Goal: Information Seeking & Learning: Learn about a topic

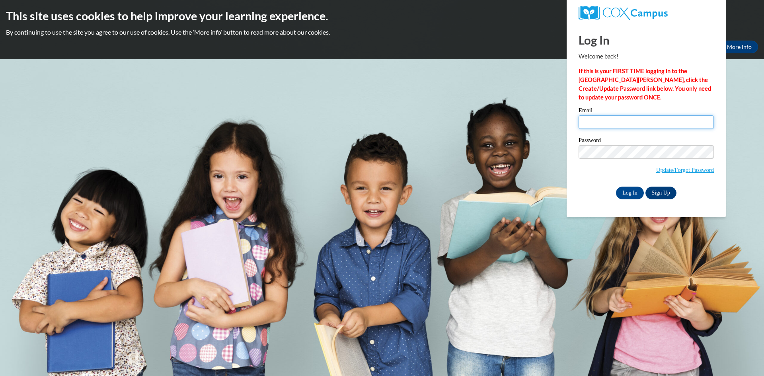
click at [654, 124] on input "Email" at bounding box center [646, 122] width 135 height 14
type input "d"
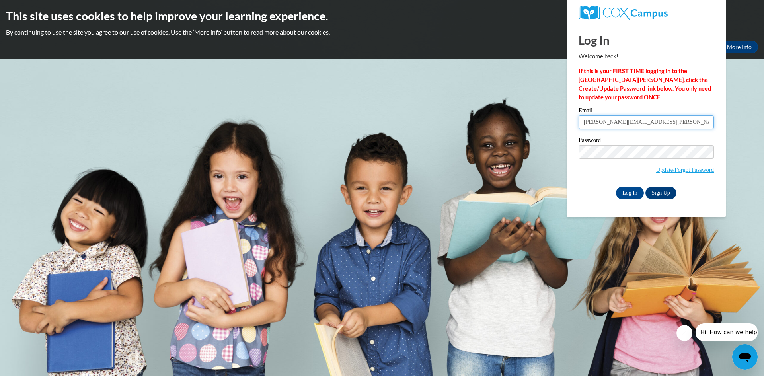
type input "[PERSON_NAME][EMAIL_ADDRESS][PERSON_NAME][PERSON_NAME][DOMAIN_NAME]"
click at [616, 187] on input "Log In" at bounding box center [630, 193] width 28 height 13
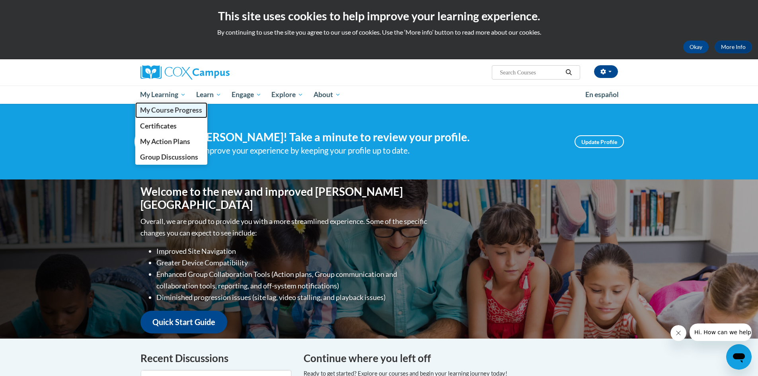
click at [162, 108] on span "My Course Progress" at bounding box center [171, 110] width 62 height 8
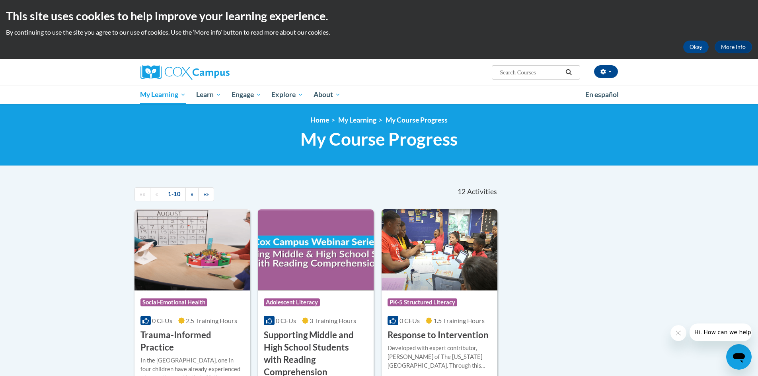
click at [186, 280] on img at bounding box center [193, 249] width 116 height 81
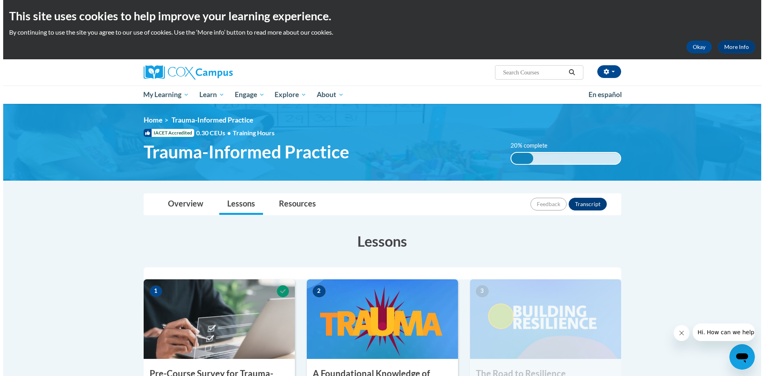
scroll to position [159, 0]
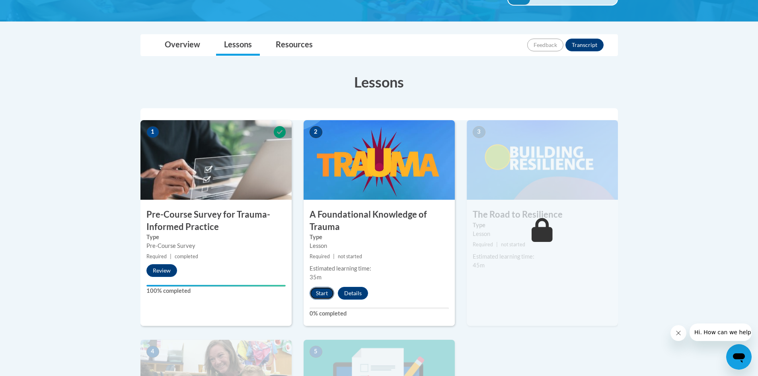
click at [318, 297] on button "Start" at bounding box center [322, 293] width 25 height 13
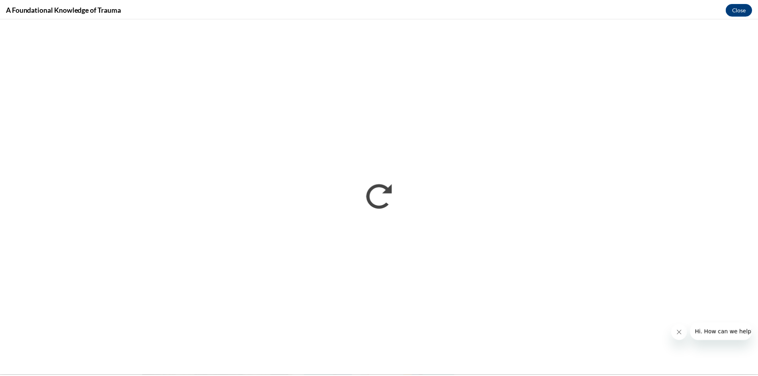
scroll to position [0, 0]
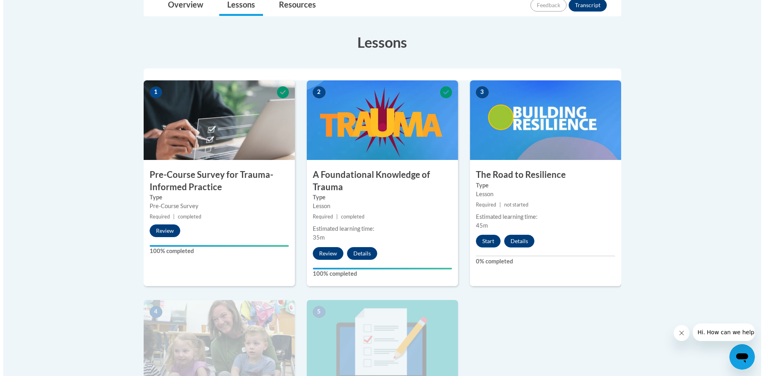
scroll to position [279, 0]
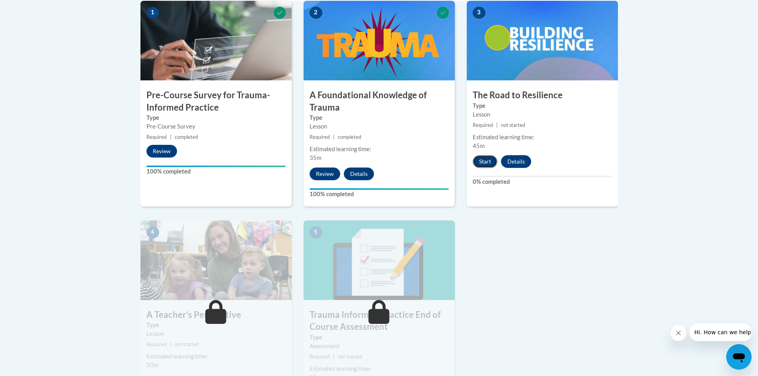
click at [487, 157] on button "Start" at bounding box center [485, 161] width 25 height 13
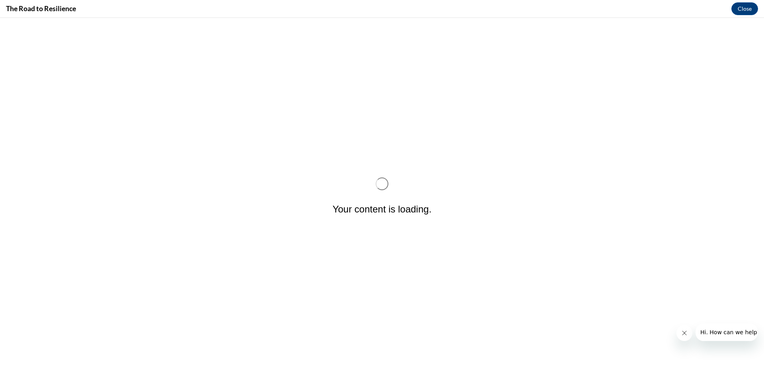
scroll to position [0, 0]
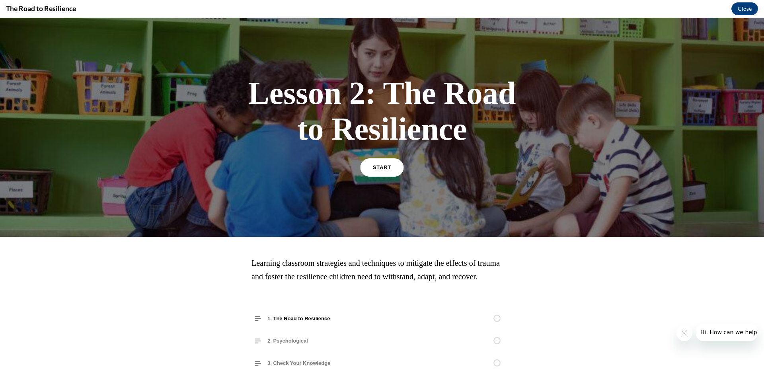
click at [380, 173] on link "START" at bounding box center [381, 167] width 43 height 18
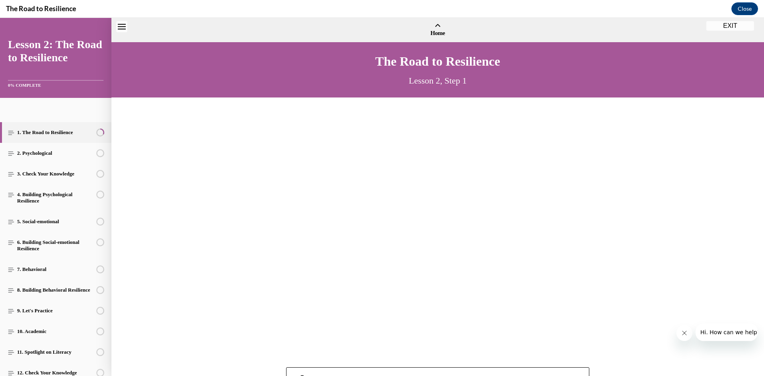
scroll to position [24, 0]
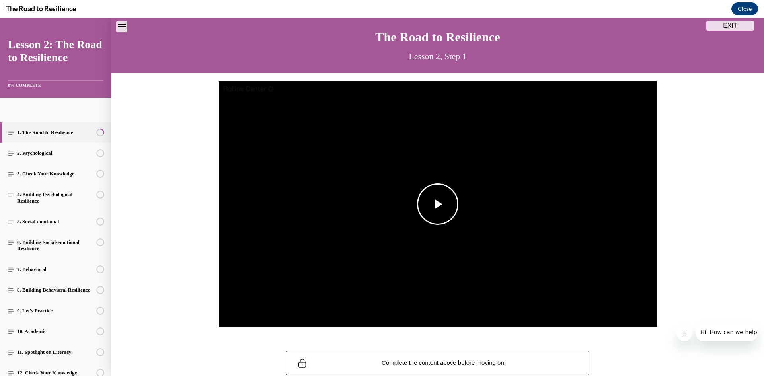
click at [438, 204] on span "Video player" at bounding box center [438, 204] width 0 height 0
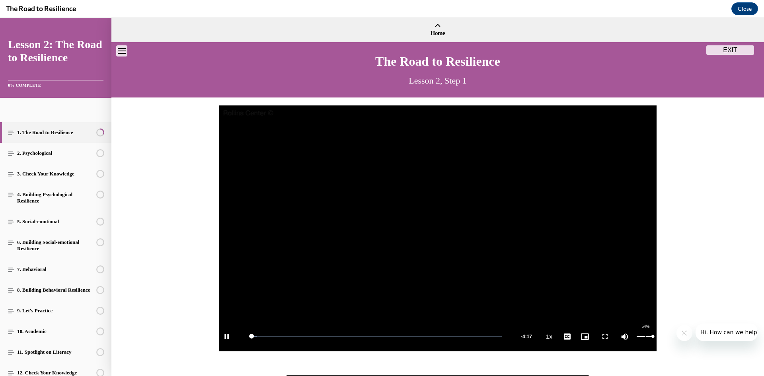
click at [641, 336] on div "Mute 54%" at bounding box center [637, 337] width 40 height 30
click at [641, 337] on div "46%" at bounding box center [645, 336] width 16 height 1
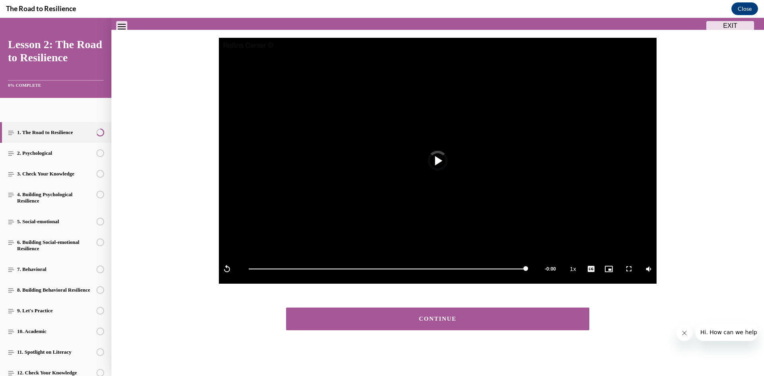
scroll to position [68, 0]
click at [555, 319] on div "CONTINUE" at bounding box center [438, 319] width 279 height 6
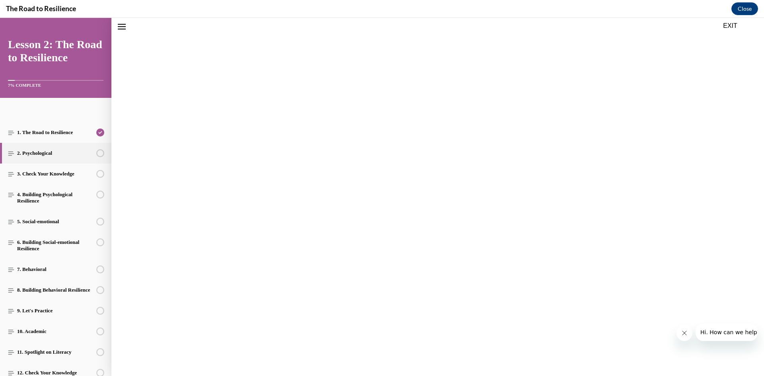
scroll to position [25, 0]
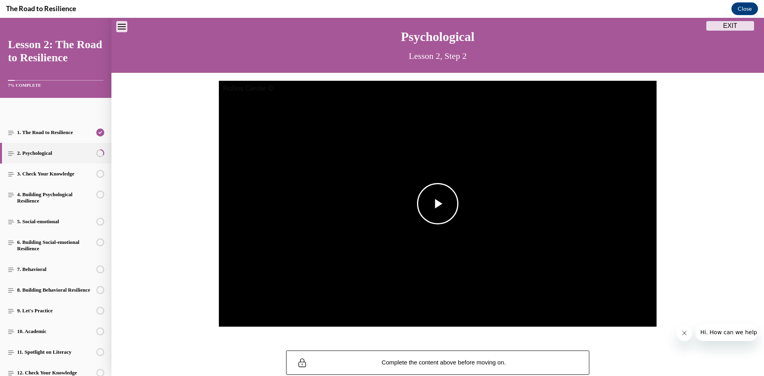
click at [461, 232] on img "Video player" at bounding box center [438, 204] width 438 height 246
click at [644, 312] on div "Volume Level" at bounding box center [645, 311] width 16 height 1
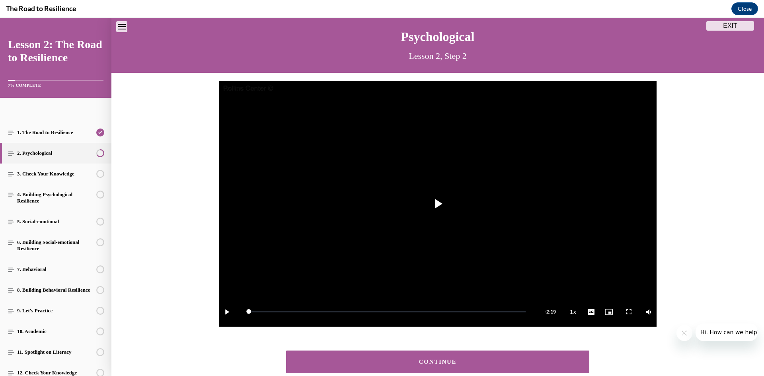
click at [538, 365] on div "CONTINUE" at bounding box center [438, 362] width 279 height 6
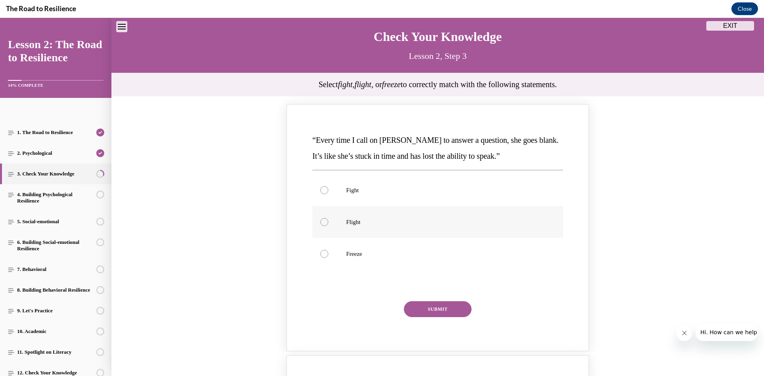
click at [405, 228] on label "Flight" at bounding box center [438, 222] width 251 height 32
click at [328, 226] on input "Flight" at bounding box center [325, 222] width 8 height 8
radio input "true"
click at [435, 245] on label "Freeze" at bounding box center [438, 254] width 251 height 32
click at [328, 250] on input "Freeze" at bounding box center [325, 254] width 8 height 8
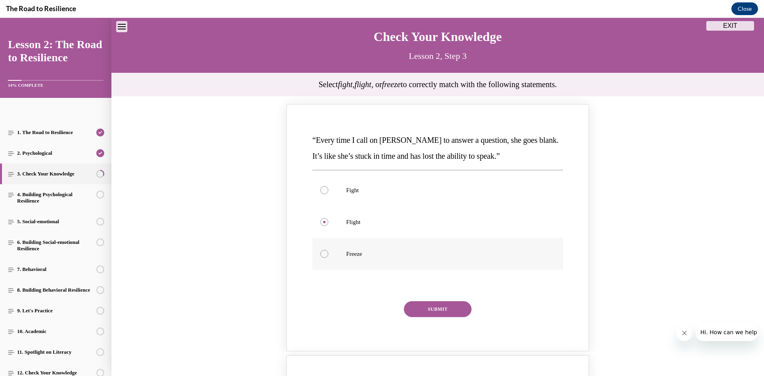
radio input "true"
click at [451, 308] on button "SUBMIT" at bounding box center [438, 309] width 68 height 16
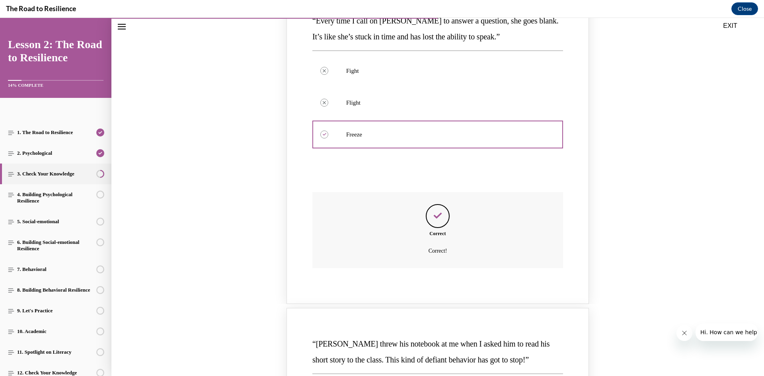
scroll to position [264, 0]
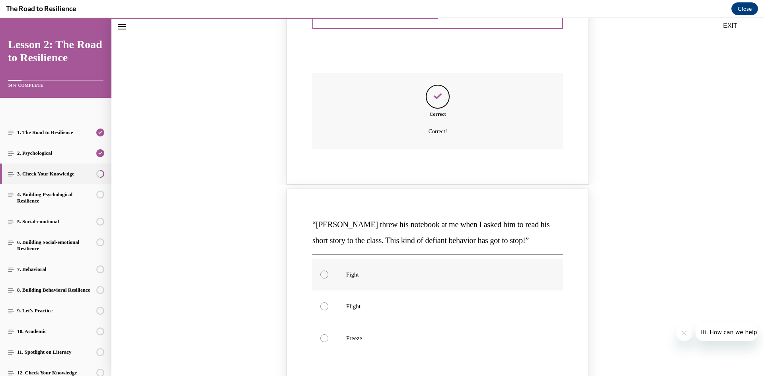
click at [464, 280] on label "Fight" at bounding box center [438, 275] width 251 height 32
click at [328, 279] on input "Fight" at bounding box center [325, 275] width 8 height 8
radio input "true"
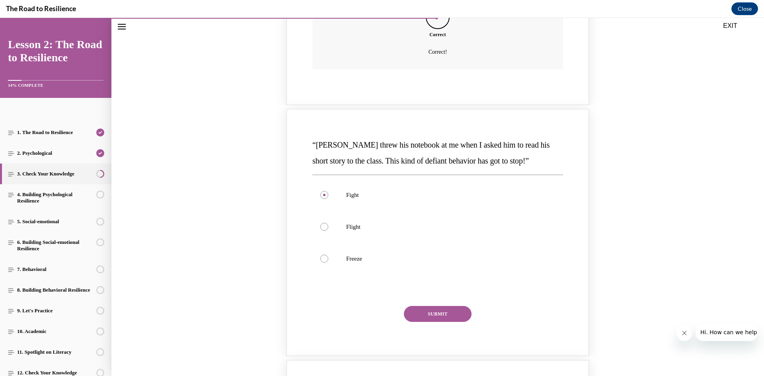
click at [445, 315] on button "SUBMIT" at bounding box center [438, 314] width 68 height 16
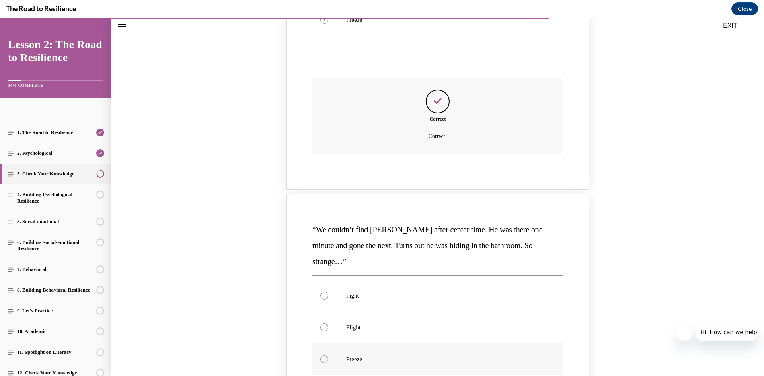
scroll to position [662, 0]
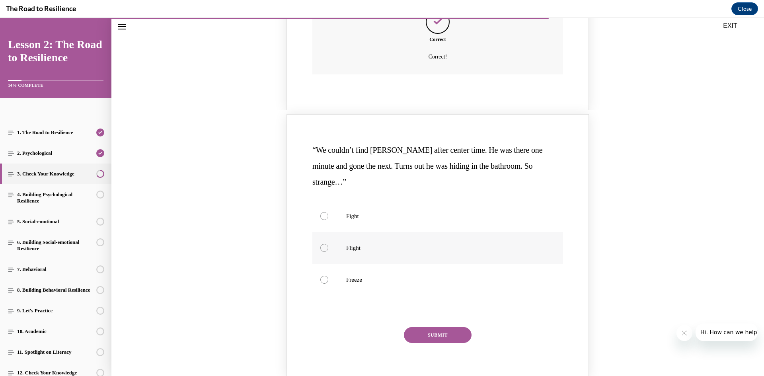
click at [357, 243] on label "Flight" at bounding box center [438, 248] width 251 height 32
click at [328, 244] on input "Flight" at bounding box center [325, 248] width 8 height 8
radio input "true"
click at [412, 311] on div "“We couldn’t find [PERSON_NAME] after center time. He was there one minute and …" at bounding box center [438, 248] width 254 height 215
click at [417, 327] on button "SUBMIT" at bounding box center [438, 335] width 68 height 16
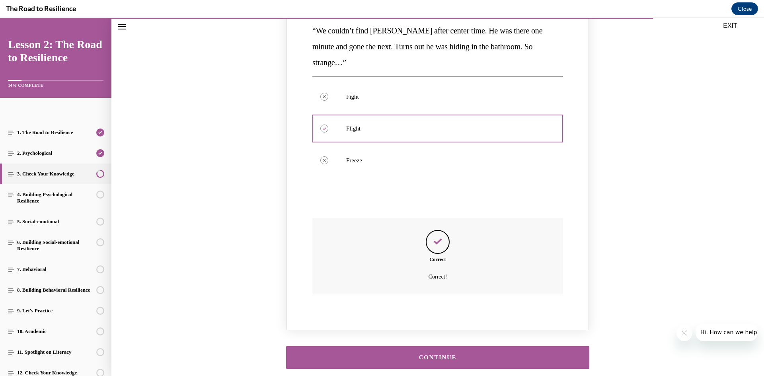
scroll to position [804, 0]
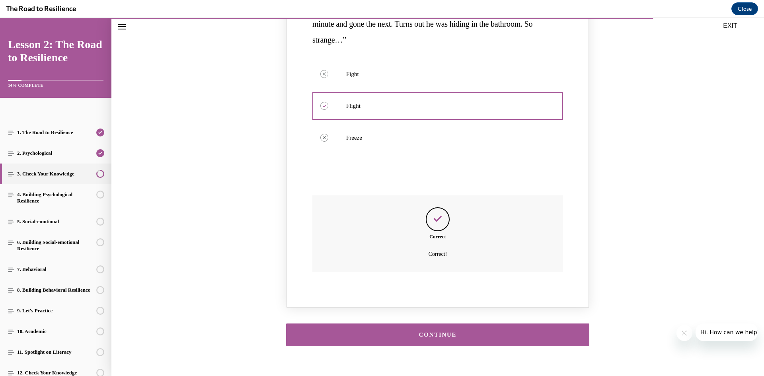
click at [460, 332] on div "CONTINUE" at bounding box center [438, 335] width 279 height 6
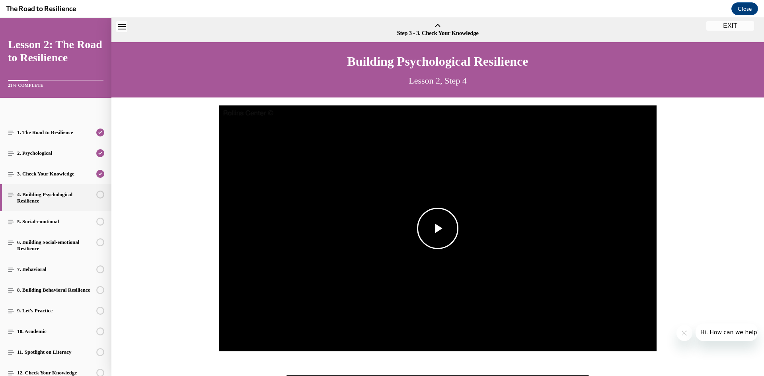
scroll to position [25, 0]
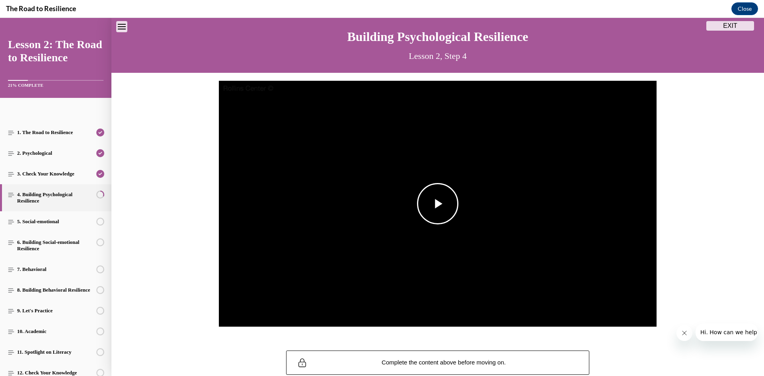
click at [438, 204] on span "Video player" at bounding box center [438, 204] width 0 height 0
click at [642, 311] on div "Mute 51%" at bounding box center [637, 312] width 40 height 30
click at [642, 312] on div "Mute 66%" at bounding box center [637, 312] width 40 height 30
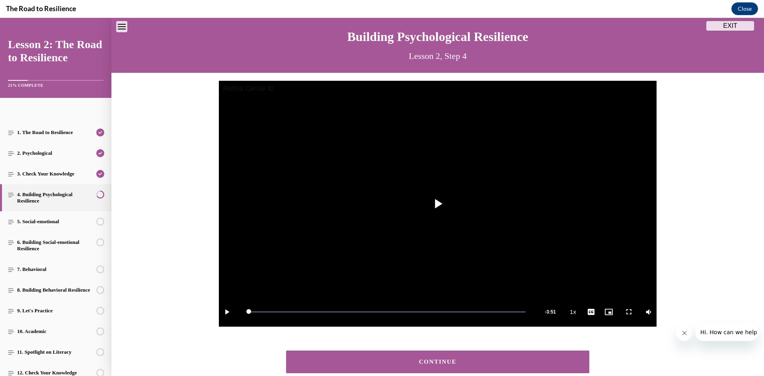
click at [453, 362] on div "CONTINUE" at bounding box center [438, 362] width 279 height 6
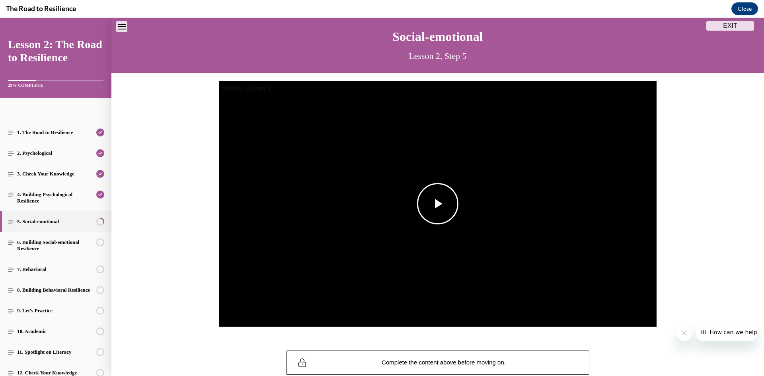
click at [487, 210] on img "Video player" at bounding box center [438, 204] width 438 height 246
click at [645, 311] on div "Mute 68%" at bounding box center [637, 312] width 40 height 30
click at [643, 313] on div "54%" at bounding box center [645, 311] width 16 height 1
click at [457, 253] on video "Video player" at bounding box center [438, 204] width 438 height 246
click at [421, 225] on video "Video player" at bounding box center [438, 204] width 438 height 246
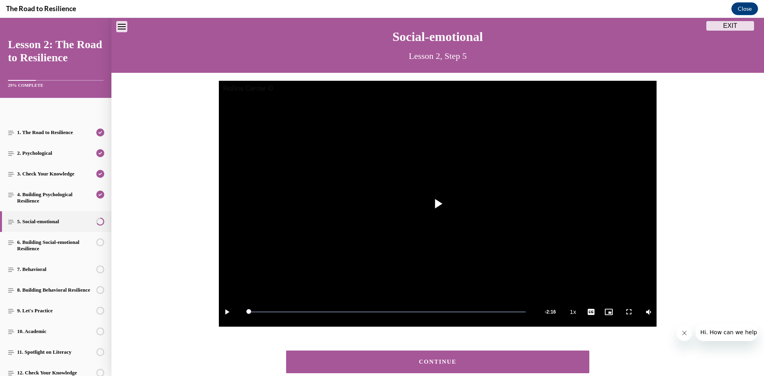
click at [438, 368] on button "CONTINUE" at bounding box center [437, 362] width 303 height 23
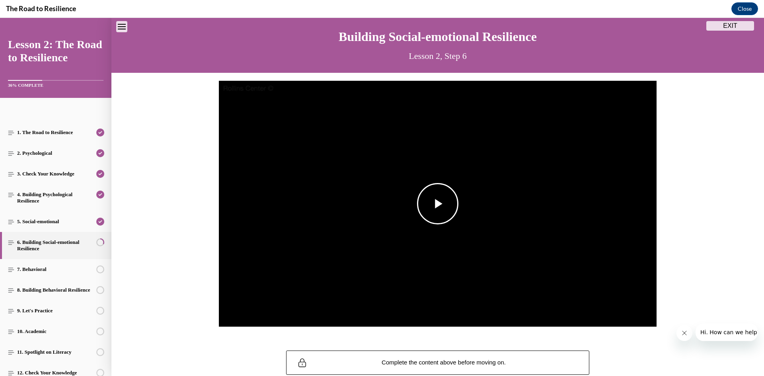
click at [461, 196] on img "Video player" at bounding box center [438, 204] width 438 height 246
click at [639, 311] on div "Mute 40%" at bounding box center [637, 312] width 40 height 30
click at [642, 312] on div "51%" at bounding box center [645, 311] width 16 height 1
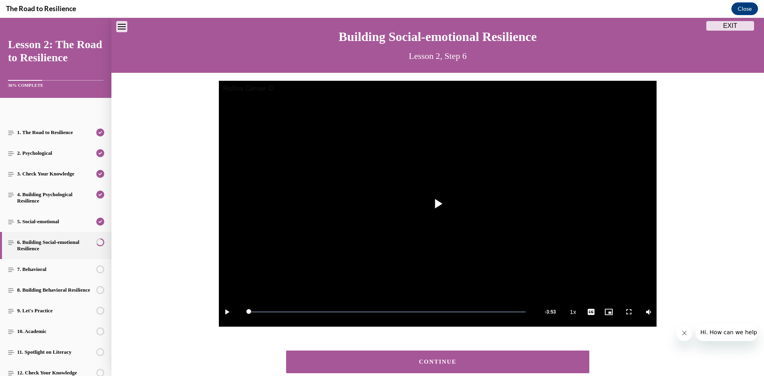
click at [427, 356] on button "CONTINUE" at bounding box center [437, 362] width 303 height 23
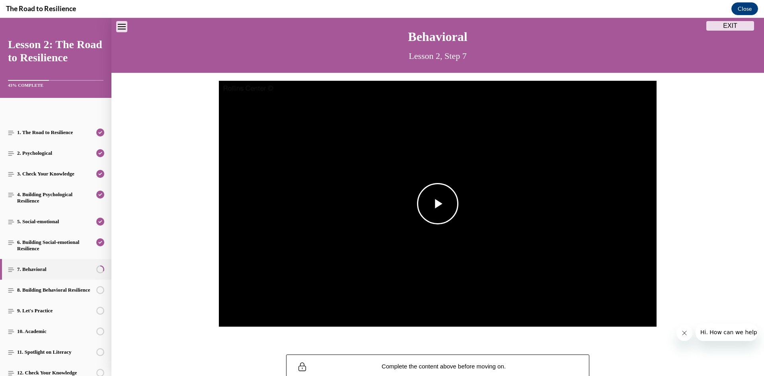
click at [482, 224] on img "Video player" at bounding box center [438, 204] width 438 height 246
click at [644, 312] on div "Volume Level" at bounding box center [642, 311] width 10 height 1
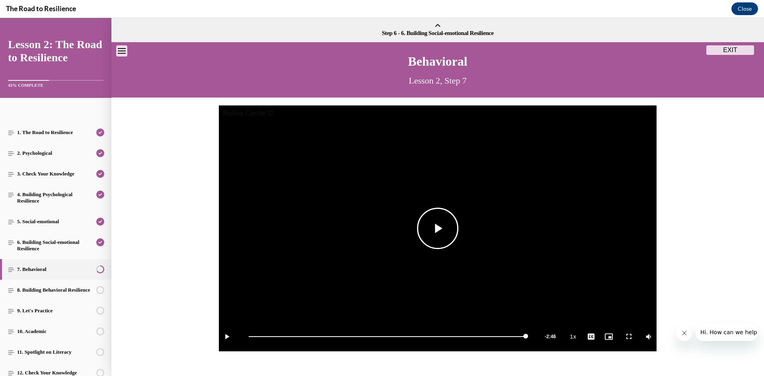
scroll to position [76, 0]
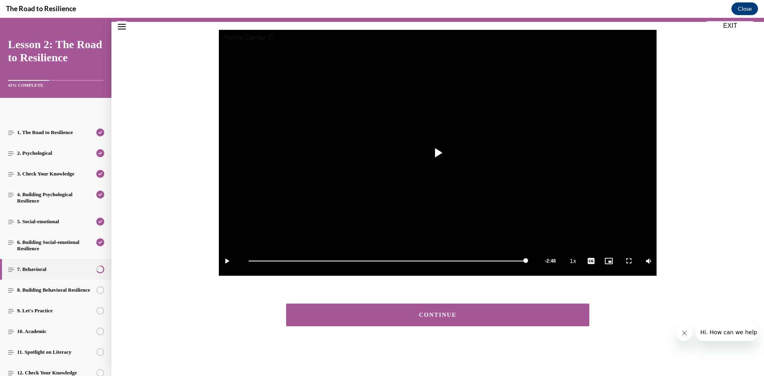
click at [529, 311] on button "CONTINUE" at bounding box center [437, 315] width 303 height 23
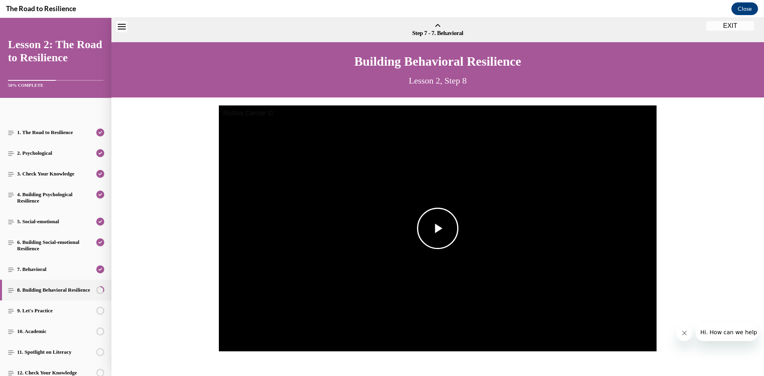
scroll to position [25, 0]
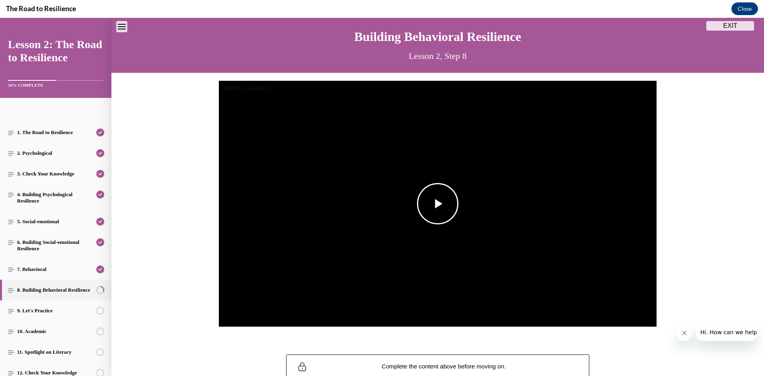
click at [487, 216] on img "Video player" at bounding box center [438, 204] width 438 height 246
click at [643, 312] on div "54%" at bounding box center [645, 311] width 16 height 1
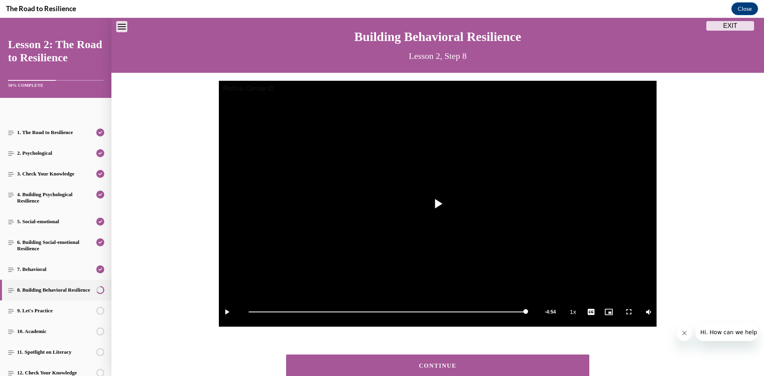
click at [495, 358] on button "CONTINUE" at bounding box center [437, 366] width 303 height 23
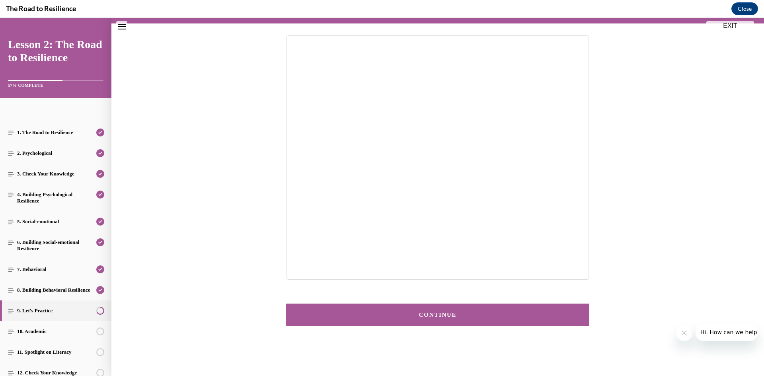
scroll to position [34, 0]
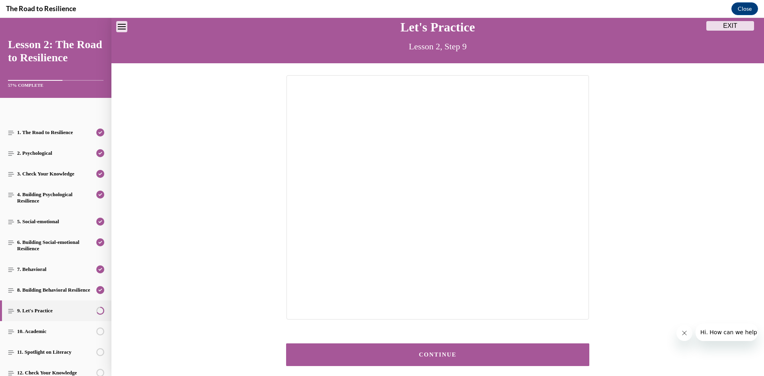
drag, startPoint x: 426, startPoint y: 350, endPoint x: 432, endPoint y: 344, distance: 9.0
click at [428, 348] on button "CONTINUE" at bounding box center [437, 355] width 303 height 23
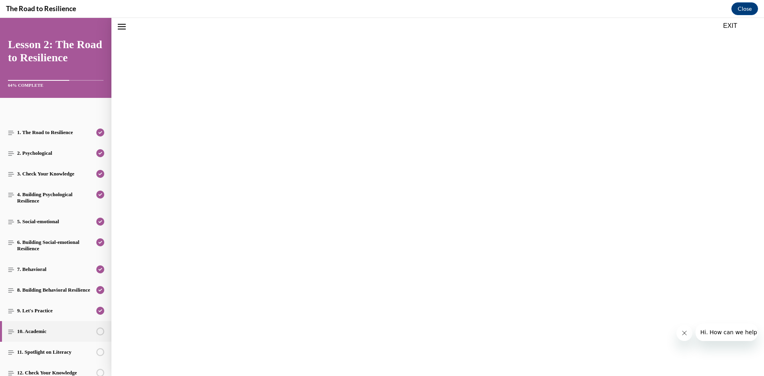
scroll to position [25, 0]
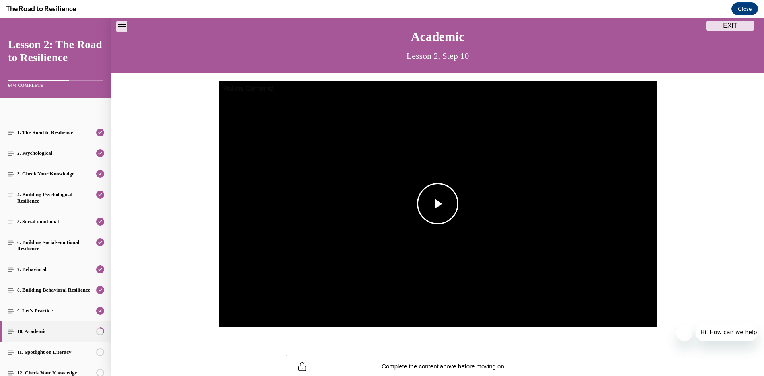
click at [438, 204] on span "Video player" at bounding box center [438, 204] width 0 height 0
click at [644, 312] on div "61%" at bounding box center [645, 311] width 16 height 1
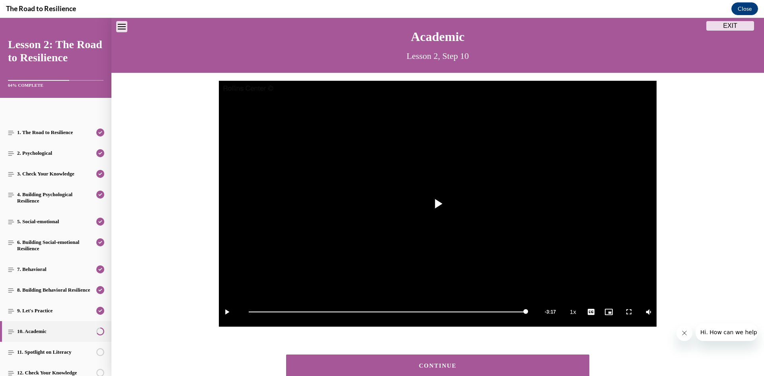
click at [547, 357] on button "CONTINUE" at bounding box center [437, 366] width 303 height 23
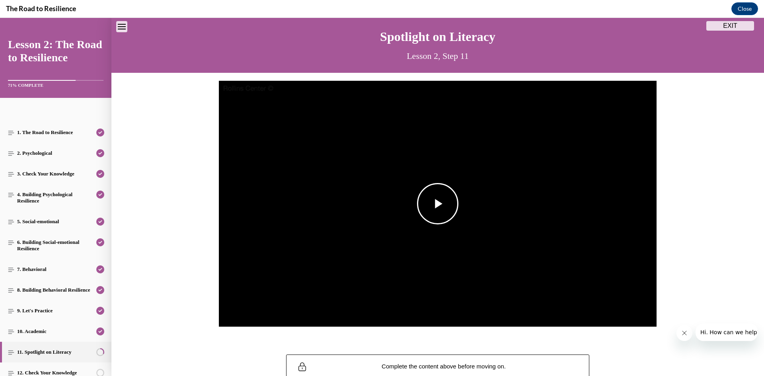
click at [484, 211] on img "Video player" at bounding box center [438, 204] width 438 height 246
click at [645, 311] on div "68%" at bounding box center [645, 311] width 16 height 1
click at [642, 312] on div "51%" at bounding box center [645, 311] width 16 height 1
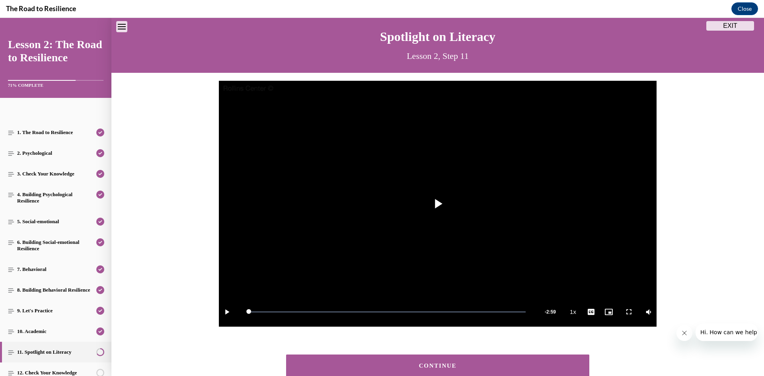
click at [563, 369] on button "CONTINUE" at bounding box center [437, 366] width 303 height 23
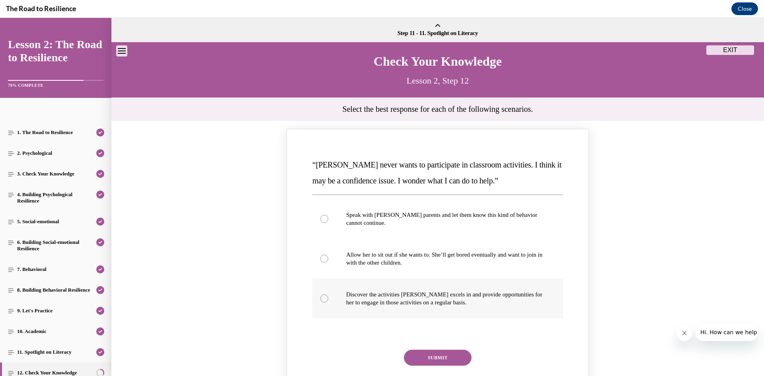
scroll to position [40, 0]
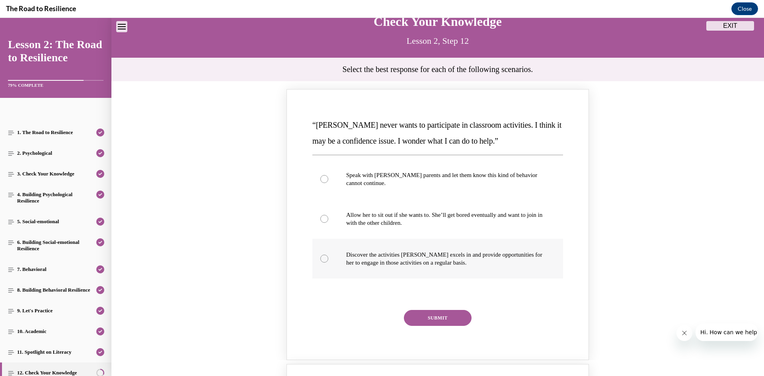
click at [382, 266] on p "Discover the activities [PERSON_NAME] excels in and provide opportunities for h…" at bounding box center [444, 259] width 197 height 16
click at [328, 263] on input "Discover the activities [PERSON_NAME] excels in and provide opportunities for h…" at bounding box center [325, 259] width 8 height 8
radio input "true"
click at [432, 315] on button "SUBMIT" at bounding box center [438, 318] width 68 height 16
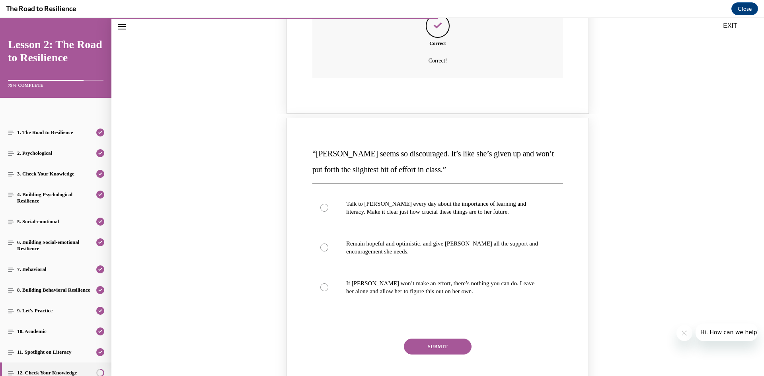
scroll to position [398, 0]
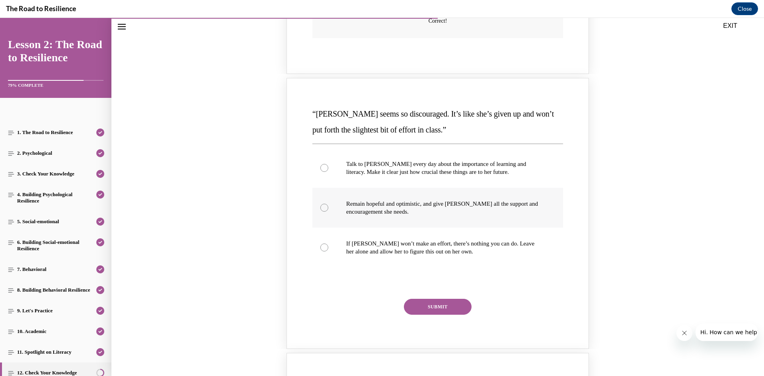
click at [453, 211] on p "Remain hopeful and optimistic, and give [PERSON_NAME] all the support and encou…" at bounding box center [444, 208] width 197 height 16
click at [328, 211] on input "Remain hopeful and optimistic, and give [PERSON_NAME] all the support and encou…" at bounding box center [325, 208] width 8 height 8
radio input "true"
click at [436, 307] on button "SUBMIT" at bounding box center [438, 307] width 68 height 16
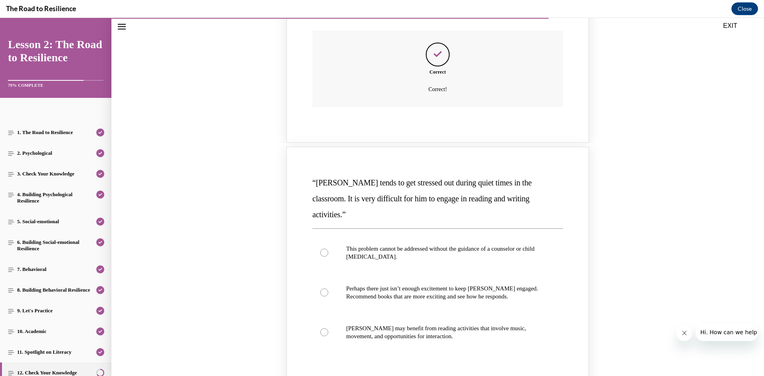
scroll to position [717, 0]
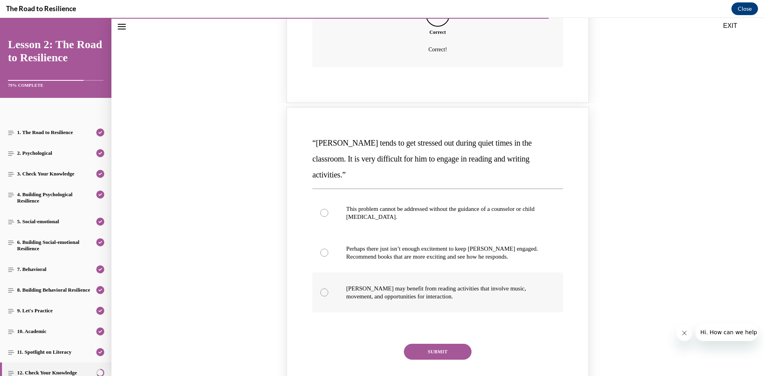
click at [448, 273] on label "[PERSON_NAME] may benefit from reading activities that involve music, movement,…" at bounding box center [438, 293] width 251 height 40
click at [328, 289] on input "[PERSON_NAME] may benefit from reading activities that involve music, movement,…" at bounding box center [325, 293] width 8 height 8
radio input "true"
click at [451, 254] on label "Perhaps there just isn’t enough excitement to keep [PERSON_NAME] engaged. Recom…" at bounding box center [438, 253] width 251 height 40
click at [328, 254] on input "Perhaps there just isn’t enough excitement to keep [PERSON_NAME] engaged. Recom…" at bounding box center [325, 253] width 8 height 8
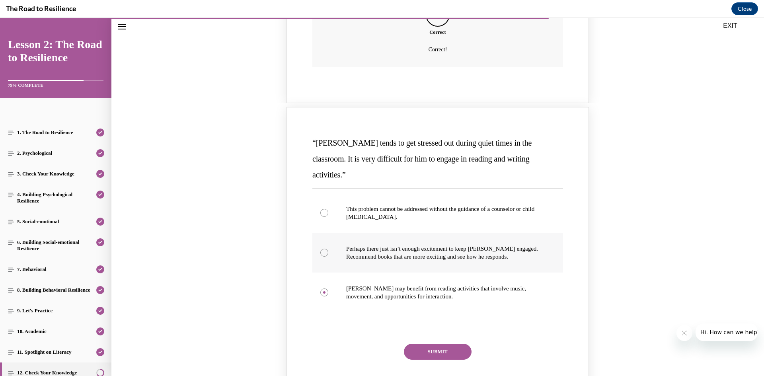
radio input "true"
click at [446, 344] on button "SUBMIT" at bounding box center [438, 352] width 68 height 16
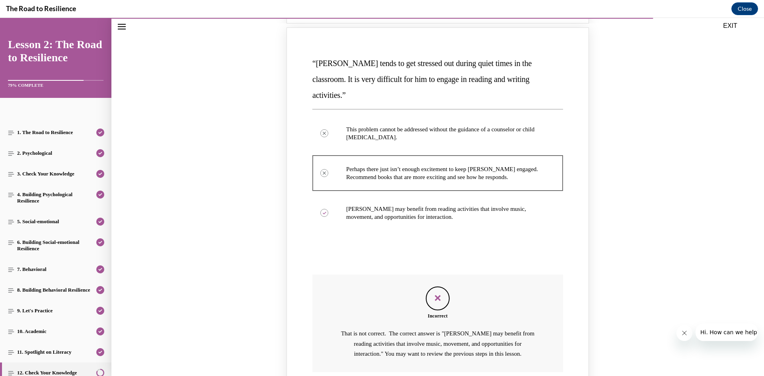
scroll to position [836, 0]
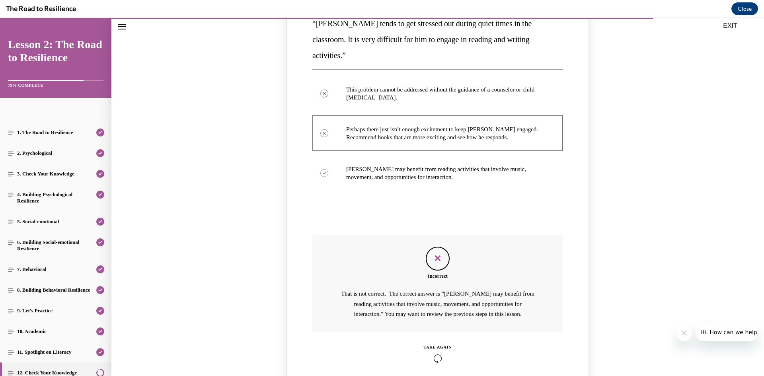
drag, startPoint x: 443, startPoint y: 338, endPoint x: 444, endPoint y: 321, distance: 17.2
click at [443, 344] on div "TAKE AGAIN" at bounding box center [438, 353] width 28 height 19
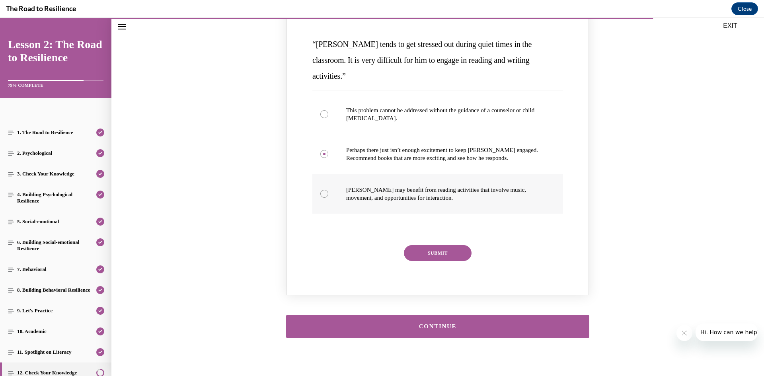
click at [455, 174] on label "[PERSON_NAME] may benefit from reading activities that involve music, movement,…" at bounding box center [438, 194] width 251 height 40
click at [328, 190] on input "[PERSON_NAME] may benefit from reading activities that involve music, movement,…" at bounding box center [325, 194] width 8 height 8
radio input "true"
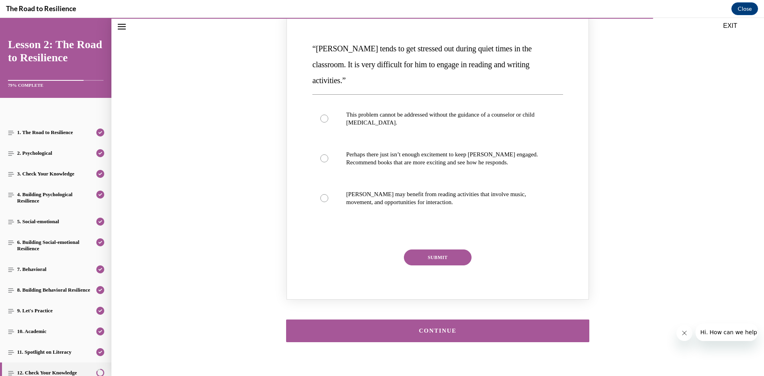
click at [440, 250] on button "SUBMIT" at bounding box center [438, 258] width 68 height 16
click at [430, 190] on p "[PERSON_NAME] may benefit from reading activities that involve music, movement,…" at bounding box center [444, 198] width 197 height 16
click at [328, 194] on input "[PERSON_NAME] may benefit from reading activities that involve music, movement,…" at bounding box center [325, 198] width 8 height 8
click at [418, 190] on p "[PERSON_NAME] may benefit from reading activities that involve music, movement,…" at bounding box center [444, 198] width 197 height 16
click at [328, 194] on input "[PERSON_NAME] may benefit from reading activities that involve music, movement,…" at bounding box center [325, 198] width 8 height 8
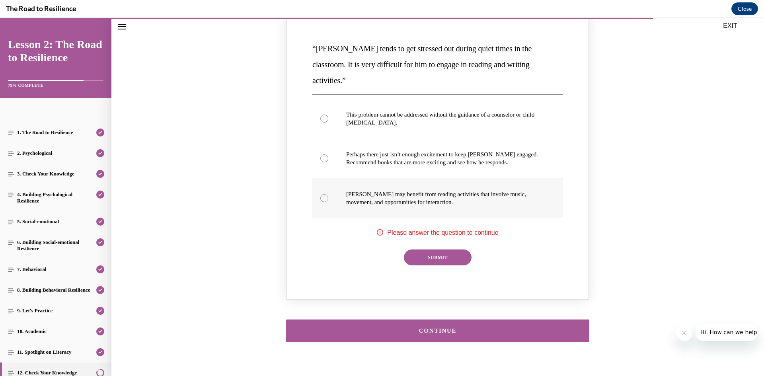
drag, startPoint x: 333, startPoint y: 196, endPoint x: 330, endPoint y: 188, distance: 8.1
click at [331, 192] on label "[PERSON_NAME] may benefit from reading activities that involve music, movement,…" at bounding box center [438, 198] width 251 height 40
click at [328, 194] on input "[PERSON_NAME] may benefit from reading activities that involve music, movement,…" at bounding box center [325, 198] width 8 height 8
click at [330, 188] on label "[PERSON_NAME] may benefit from reading activities that involve music, movement,…" at bounding box center [438, 198] width 251 height 40
click at [328, 194] on input "[PERSON_NAME] may benefit from reading activities that involve music, movement,…" at bounding box center [325, 198] width 8 height 8
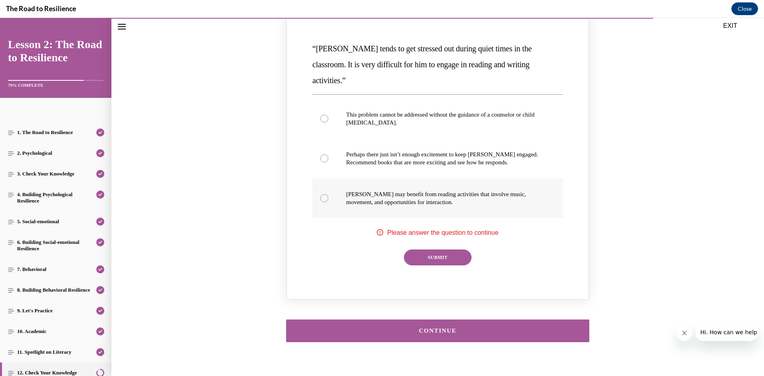
click at [324, 194] on div "Knowledge check: Multiple choice" at bounding box center [325, 198] width 8 height 8
click at [324, 194] on input "[PERSON_NAME] may benefit from reading activities that involve music, movement,…" at bounding box center [325, 198] width 8 height 8
click at [324, 194] on div "Knowledge check: Multiple choice" at bounding box center [325, 198] width 8 height 8
click at [324, 194] on input "[PERSON_NAME] may benefit from reading activities that involve music, movement,…" at bounding box center [325, 198] width 8 height 8
click at [324, 194] on div "Knowledge check: Multiple choice" at bounding box center [325, 198] width 8 height 8
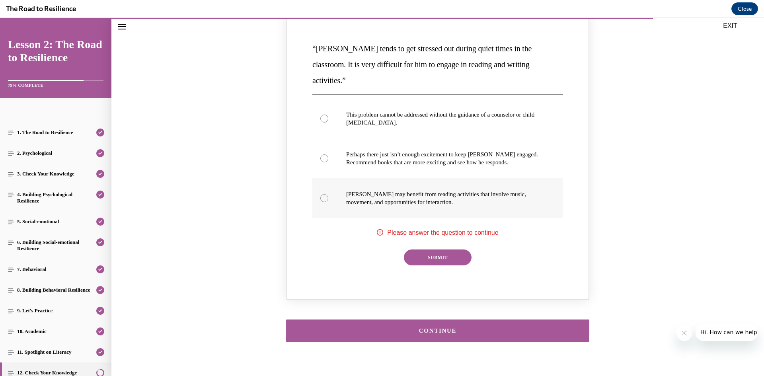
click at [324, 194] on input "[PERSON_NAME] may benefit from reading activities that involve music, movement,…" at bounding box center [325, 198] width 8 height 8
click at [324, 194] on div "Knowledge check: Multiple choice" at bounding box center [325, 198] width 8 height 8
click at [324, 194] on input "[PERSON_NAME] may benefit from reading activities that involve music, movement,…" at bounding box center [325, 198] width 8 height 8
click at [324, 194] on div "Knowledge check: Multiple choice" at bounding box center [325, 198] width 8 height 8
click at [324, 194] on input "[PERSON_NAME] may benefit from reading activities that involve music, movement,…" at bounding box center [325, 198] width 8 height 8
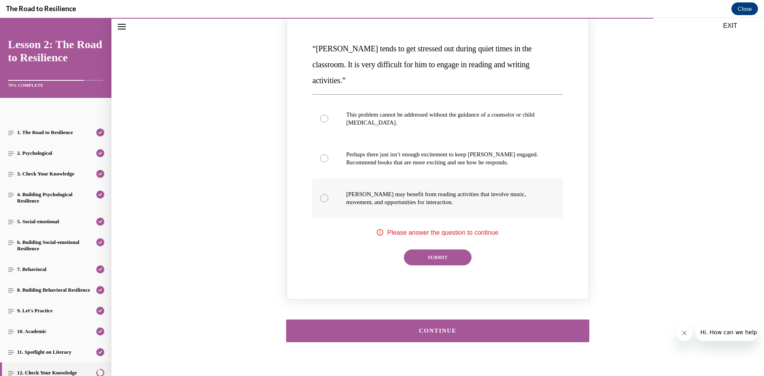
click at [324, 194] on div "Knowledge check: Multiple choice" at bounding box center [325, 198] width 8 height 8
click at [324, 194] on input "[PERSON_NAME] may benefit from reading activities that involve music, movement,…" at bounding box center [325, 198] width 8 height 8
click at [324, 194] on div "Knowledge check: Multiple choice" at bounding box center [325, 198] width 8 height 8
click at [324, 194] on input "[PERSON_NAME] may benefit from reading activities that involve music, movement,…" at bounding box center [325, 198] width 8 height 8
click at [321, 178] on label "[PERSON_NAME] may benefit from reading activities that involve music, movement,…" at bounding box center [438, 198] width 251 height 40
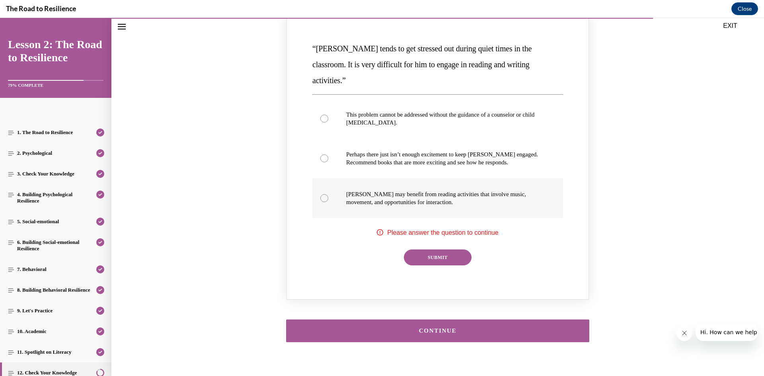
click at [321, 194] on input "[PERSON_NAME] may benefit from reading activities that involve music, movement,…" at bounding box center [325, 198] width 8 height 8
click at [321, 178] on label "[PERSON_NAME] may benefit from reading activities that involve music, movement,…" at bounding box center [438, 198] width 251 height 40
click at [321, 194] on input "[PERSON_NAME] may benefit from reading activities that involve music, movement,…" at bounding box center [325, 198] width 8 height 8
drag, startPoint x: 321, startPoint y: 176, endPoint x: 331, endPoint y: 172, distance: 10.9
click at [322, 178] on label "[PERSON_NAME] may benefit from reading activities that involve music, movement,…" at bounding box center [438, 198] width 251 height 40
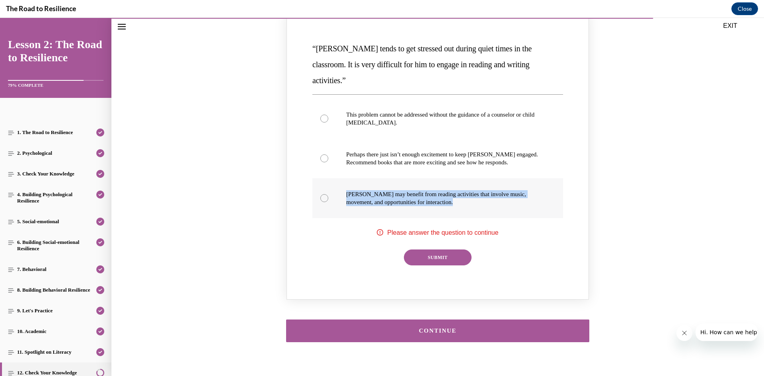
click at [322, 194] on input "[PERSON_NAME] may benefit from reading activities that involve music, movement,…" at bounding box center [325, 198] width 8 height 8
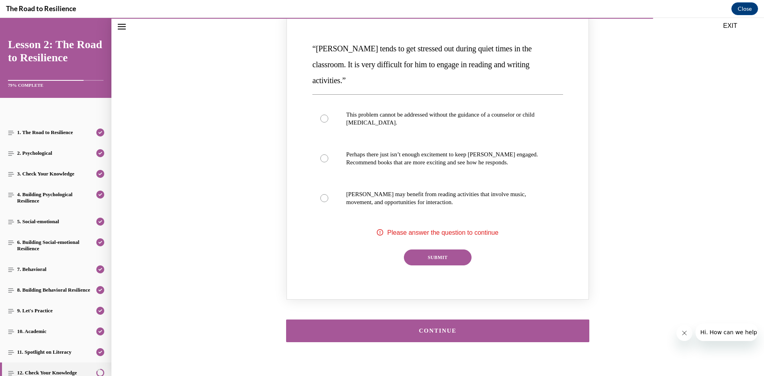
click at [342, 223] on div "“[PERSON_NAME] tends to get stressed out during quiet times in the classroom. I…" at bounding box center [438, 158] width 254 height 238
click at [340, 186] on label "[PERSON_NAME] may benefit from reading activities that involve music, movement,…" at bounding box center [438, 198] width 251 height 40
click at [328, 194] on input "[PERSON_NAME] may benefit from reading activities that involve music, movement,…" at bounding box center [325, 198] width 8 height 8
click at [365, 190] on p "[PERSON_NAME] may benefit from reading activities that involve music, movement,…" at bounding box center [444, 198] width 197 height 16
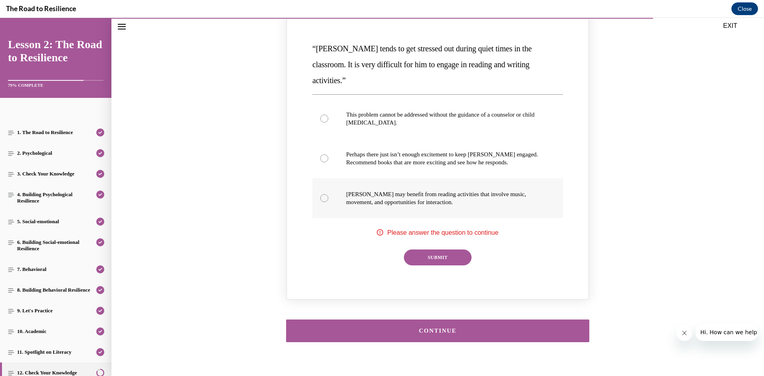
click at [328, 194] on input "[PERSON_NAME] may benefit from reading activities that involve music, movement,…" at bounding box center [325, 198] width 8 height 8
click at [368, 190] on p "[PERSON_NAME] may benefit from reading activities that involve music, movement,…" at bounding box center [444, 198] width 197 height 16
click at [369, 190] on p "[PERSON_NAME] may benefit from reading activities that involve music, movement,…" at bounding box center [444, 198] width 197 height 16
click at [328, 194] on input "[PERSON_NAME] may benefit from reading activities that involve music, movement,…" at bounding box center [325, 198] width 8 height 8
click at [431, 178] on label "[PERSON_NAME] may benefit from reading activities that involve music, movement,…" at bounding box center [438, 198] width 251 height 40
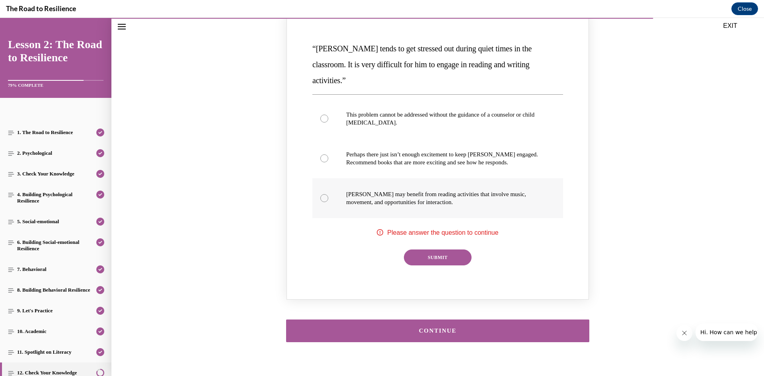
click at [328, 194] on input "[PERSON_NAME] may benefit from reading activities that involve music, movement,…" at bounding box center [325, 198] width 8 height 8
drag, startPoint x: 346, startPoint y: 168, endPoint x: 345, endPoint y: 162, distance: 6.4
click at [346, 178] on label "[PERSON_NAME] may benefit from reading activities that involve music, movement,…" at bounding box center [438, 198] width 251 height 40
click at [328, 194] on input "[PERSON_NAME] may benefit from reading activities that involve music, movement,…" at bounding box center [325, 198] width 8 height 8
drag, startPoint x: 344, startPoint y: 155, endPoint x: 342, endPoint y: 132, distance: 23.5
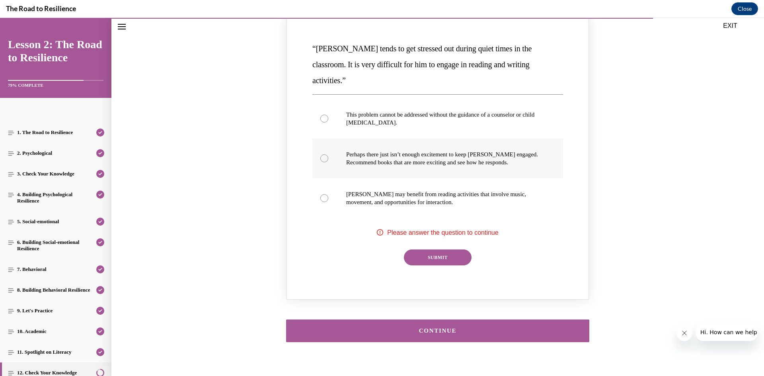
click at [344, 154] on label "Perhaps there just isn’t enough excitement to keep [PERSON_NAME] engaged. Recom…" at bounding box center [438, 159] width 251 height 40
click at [328, 154] on input "Perhaps there just isn’t enough excitement to keep [PERSON_NAME] engaged. Recom…" at bounding box center [325, 158] width 8 height 8
radio input "true"
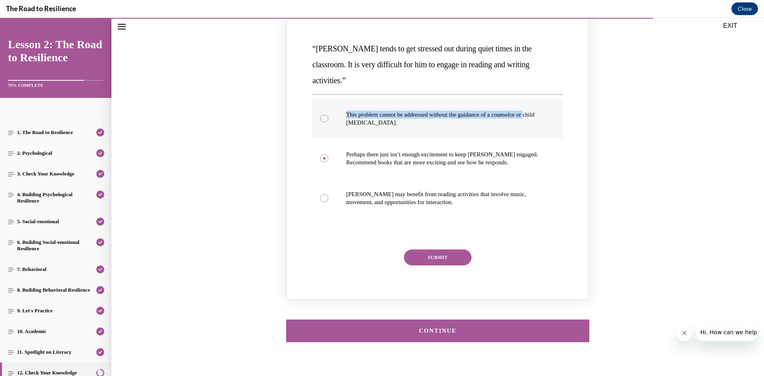
click at [341, 102] on label "This problem cannot be addressed without the guidance of a counselor or child […" at bounding box center [438, 119] width 251 height 40
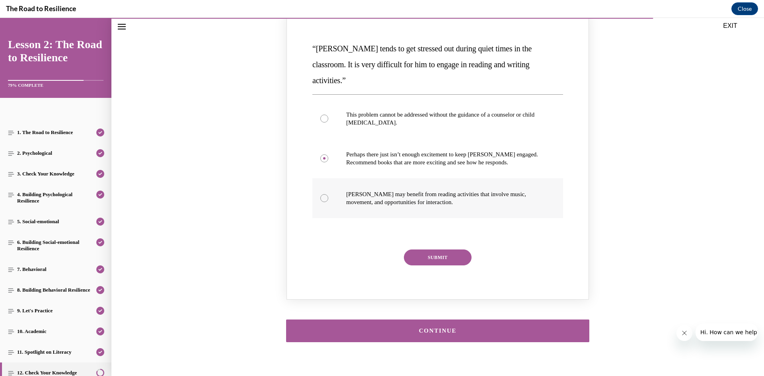
drag, startPoint x: 343, startPoint y: 189, endPoint x: 338, endPoint y: 179, distance: 11.4
click at [340, 182] on label "[PERSON_NAME] may benefit from reading activities that involve music, movement,…" at bounding box center [438, 198] width 251 height 40
click at [324, 194] on div "Knowledge check: Multiple choice" at bounding box center [325, 198] width 8 height 8
click at [324, 194] on input "[PERSON_NAME] may benefit from reading activities that involve music, movement,…" at bounding box center [325, 198] width 8 height 8
radio input "true"
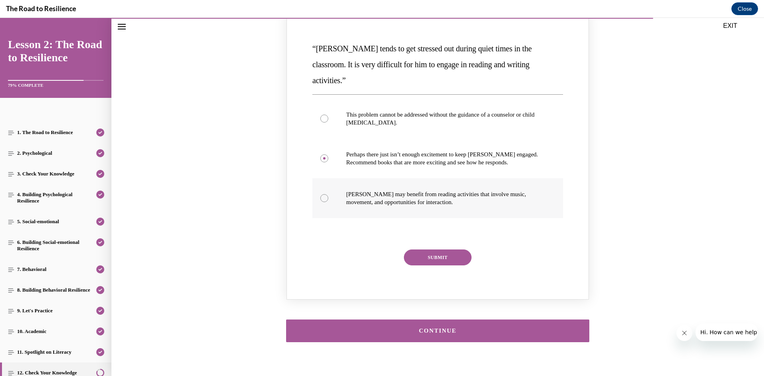
click at [324, 194] on div "Knowledge check: Multiple choice" at bounding box center [325, 198] width 8 height 8
click at [324, 194] on input "[PERSON_NAME] may benefit from reading activities that involve music, movement,…" at bounding box center [325, 198] width 8 height 8
click at [324, 194] on div "Knowledge check: Multiple choice" at bounding box center [325, 198] width 8 height 8
click at [324, 194] on input "[PERSON_NAME] may benefit from reading activities that involve music, movement,…" at bounding box center [325, 198] width 8 height 8
click at [424, 250] on button "SUBMIT" at bounding box center [438, 258] width 68 height 16
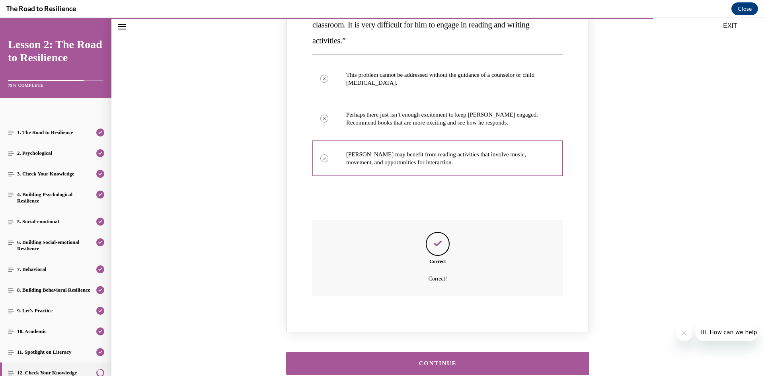
scroll to position [884, 0]
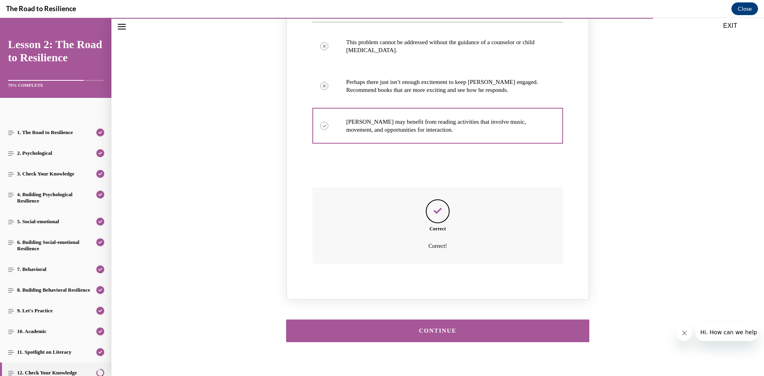
click at [467, 320] on button "CONTINUE" at bounding box center [437, 331] width 303 height 23
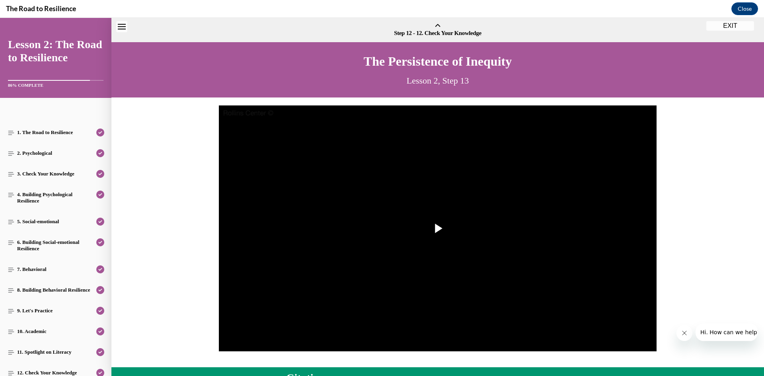
scroll to position [25, 0]
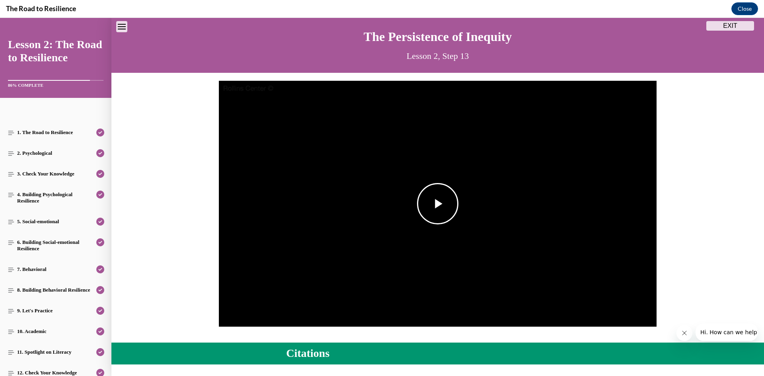
click at [455, 213] on img "Video player" at bounding box center [438, 204] width 438 height 246
click at [644, 312] on div "63%" at bounding box center [645, 311] width 16 height 1
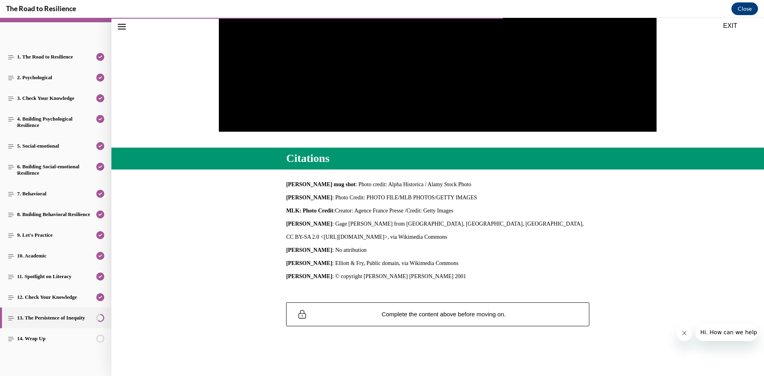
scroll to position [219, 0]
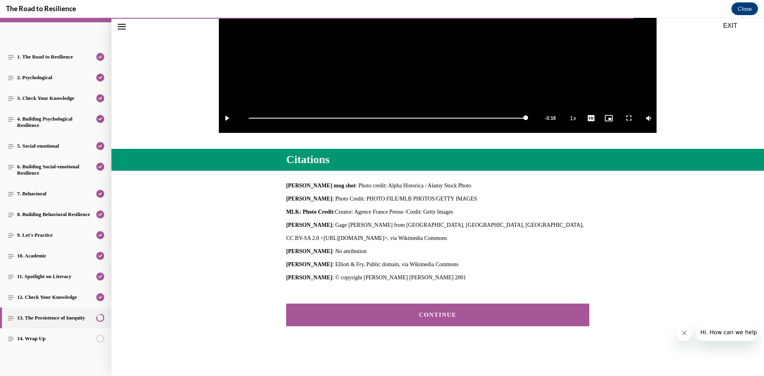
click at [379, 319] on button "CONTINUE" at bounding box center [437, 315] width 303 height 23
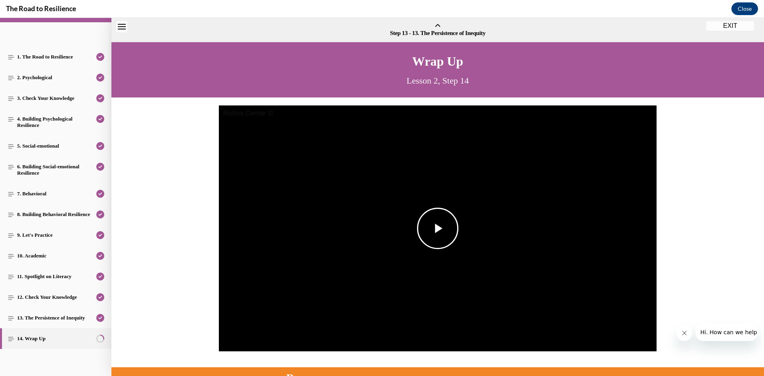
scroll to position [25, 0]
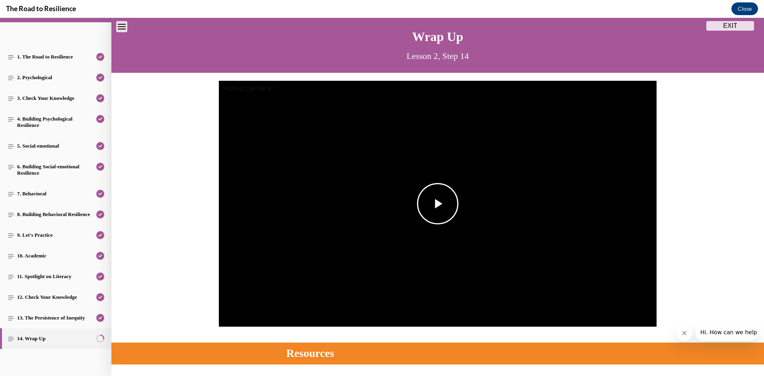
drag, startPoint x: 427, startPoint y: 201, endPoint x: 439, endPoint y: 218, distance: 21.2
click at [438, 204] on span "Video player" at bounding box center [438, 204] width 0 height 0
click at [643, 312] on div "54%" at bounding box center [645, 311] width 16 height 1
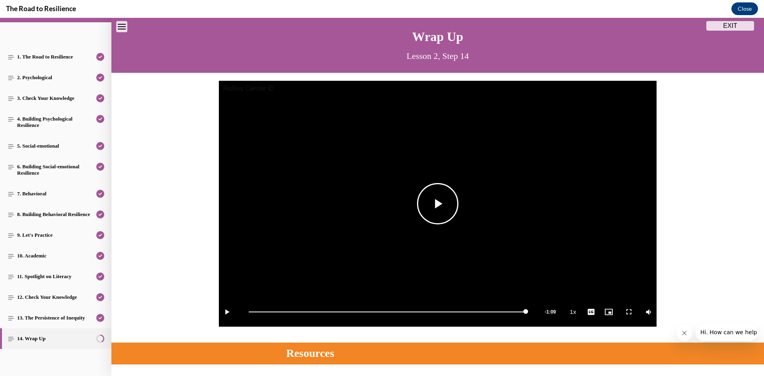
scroll to position [160, 0]
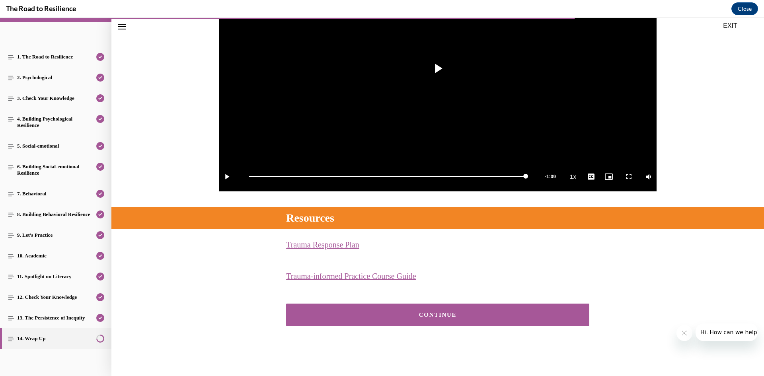
click at [461, 321] on button "CONTINUE" at bounding box center [437, 315] width 303 height 23
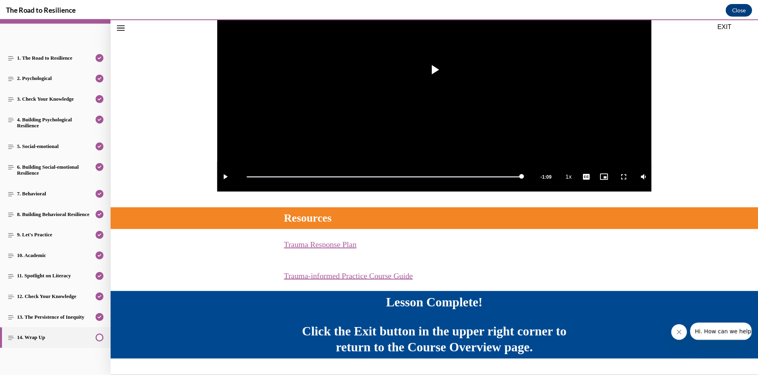
scroll to position [181, 0]
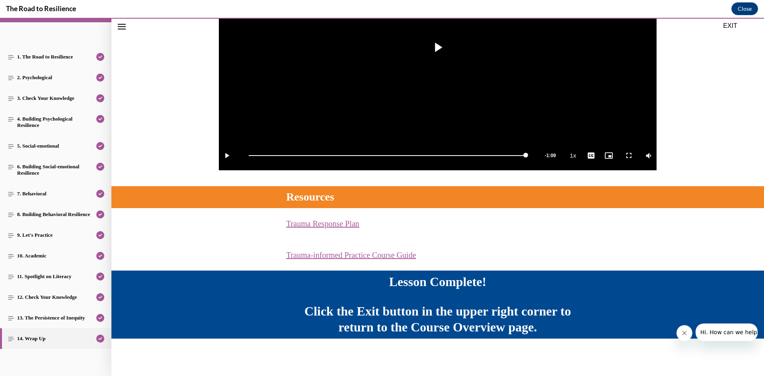
click at [736, 23] on button "EXIT" at bounding box center [731, 26] width 48 height 10
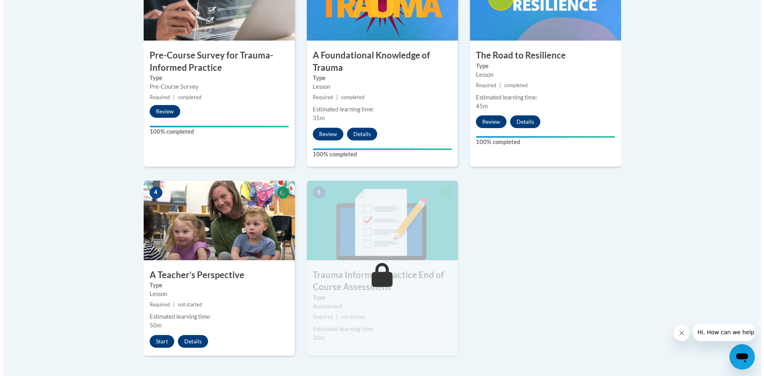
scroll to position [358, 0]
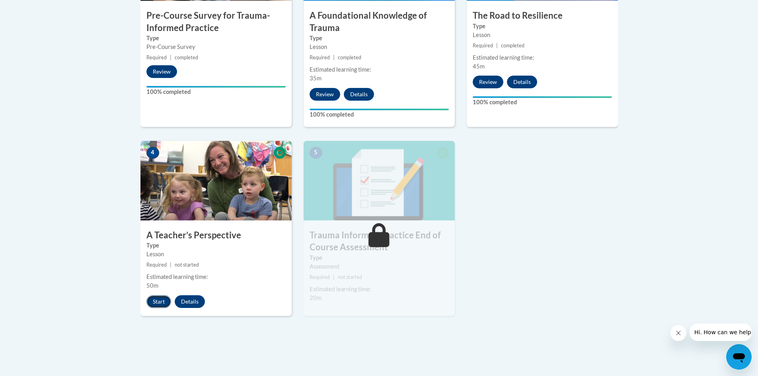
click at [160, 303] on button "Start" at bounding box center [159, 301] width 25 height 13
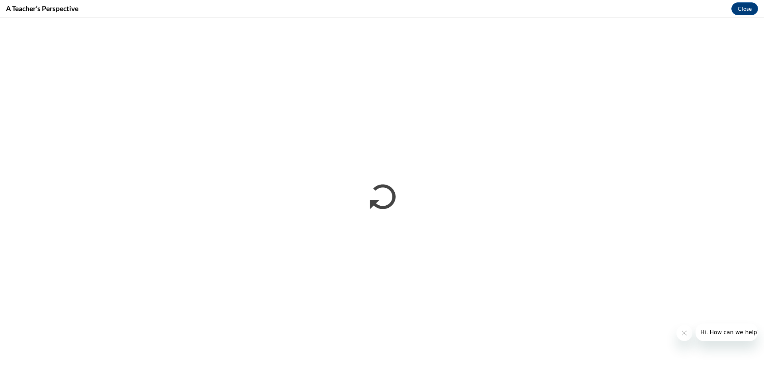
scroll to position [0, 0]
